Goal: Information Seeking & Learning: Learn about a topic

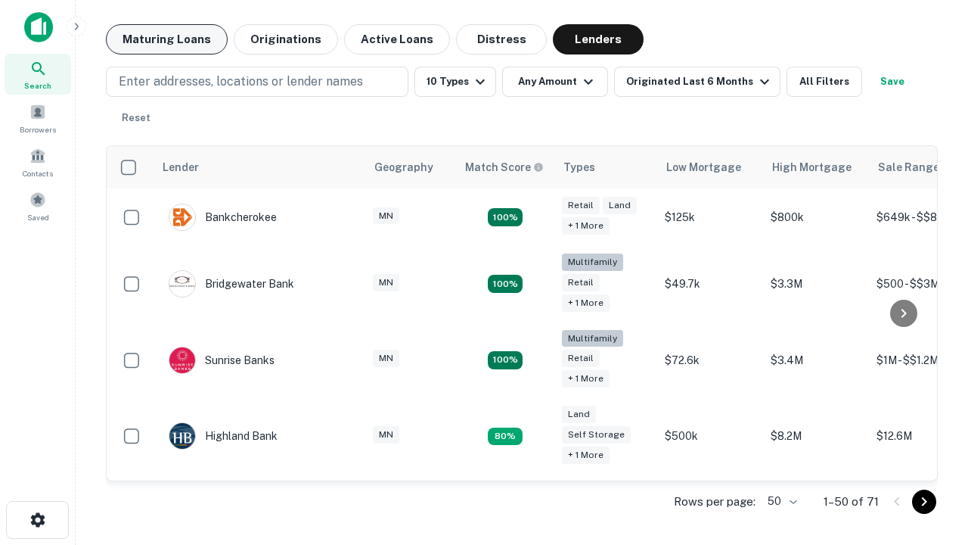
click at [166, 39] on button "Maturing Loans" at bounding box center [167, 39] width 122 height 30
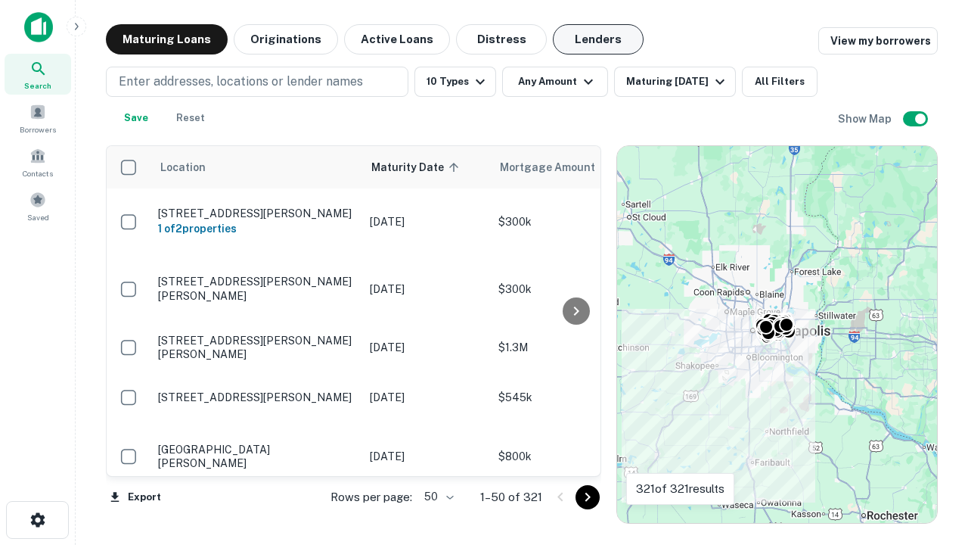
click at [598, 39] on button "Lenders" at bounding box center [598, 39] width 91 height 30
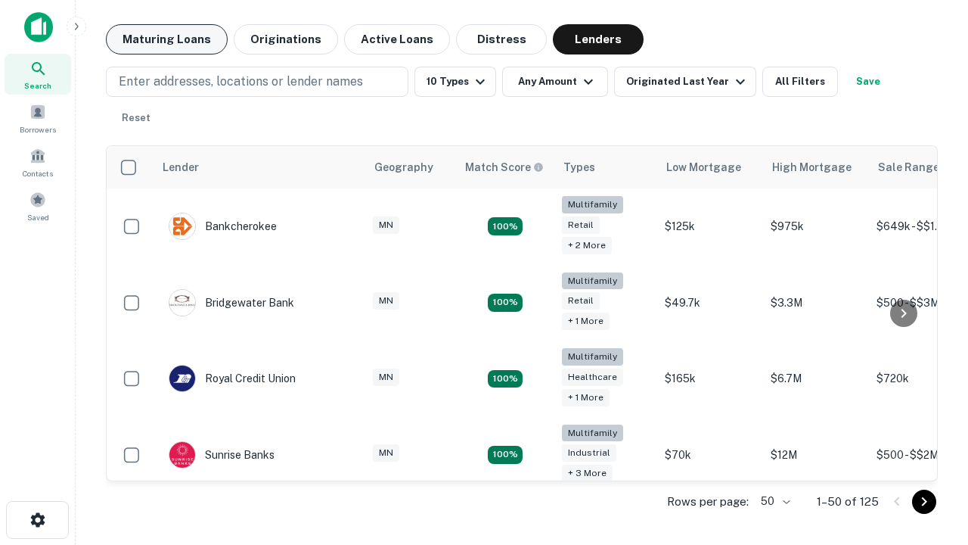
click at [166, 39] on button "Maturing Loans" at bounding box center [167, 39] width 122 height 30
